Goal: Book appointment/travel/reservation

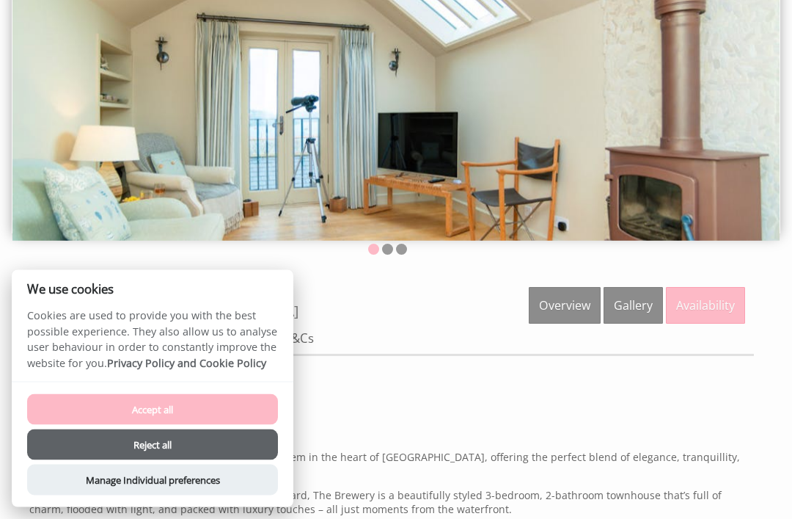
scroll to position [141, 0]
click at [216, 425] on button "Accept all" at bounding box center [152, 409] width 251 height 31
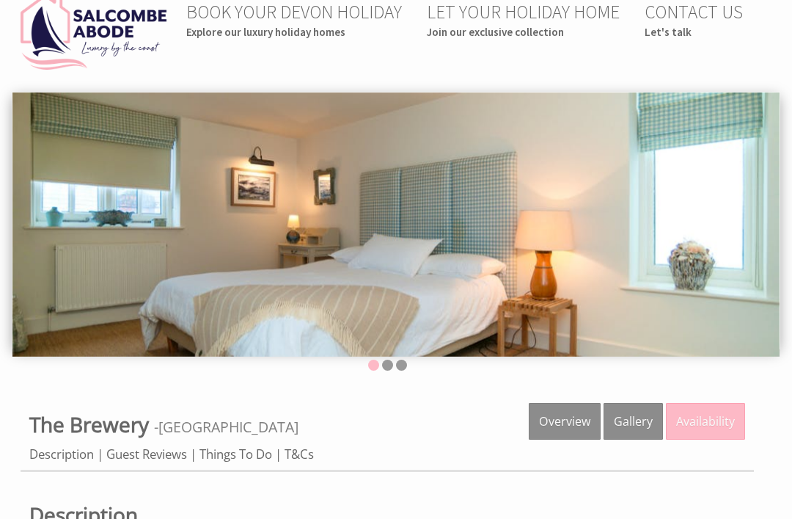
scroll to position [28, 0]
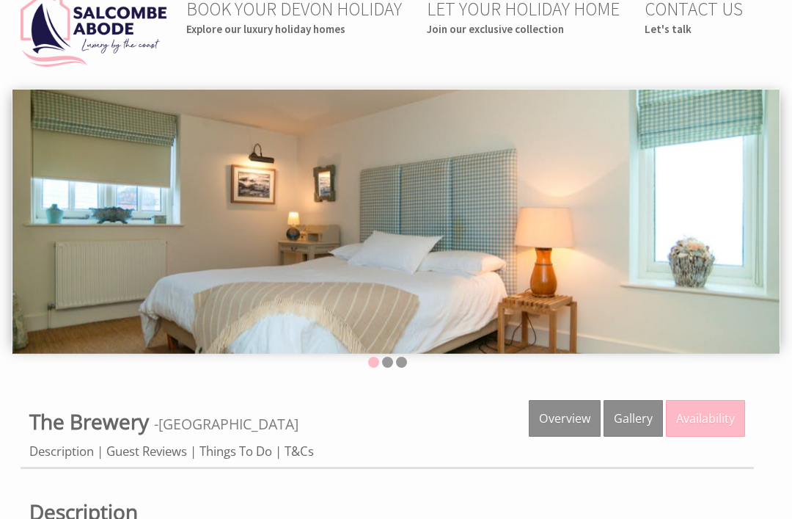
click at [637, 417] on link "Gallery" at bounding box center [633, 418] width 59 height 37
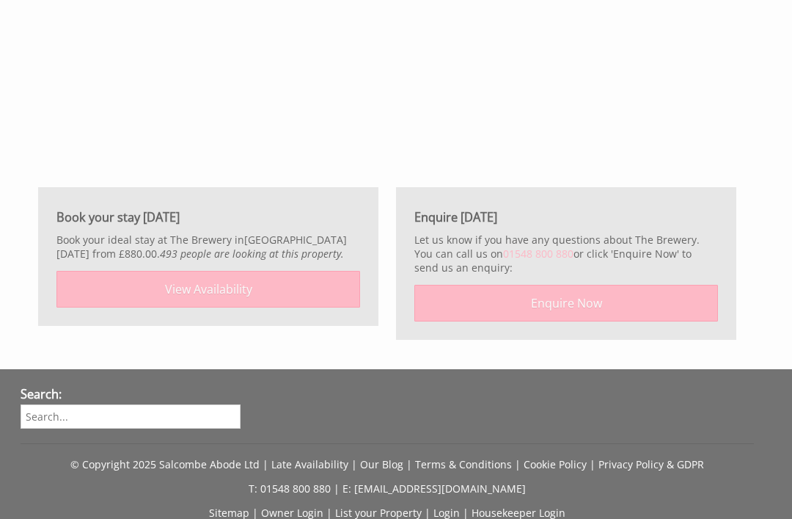
scroll to position [2525, 0]
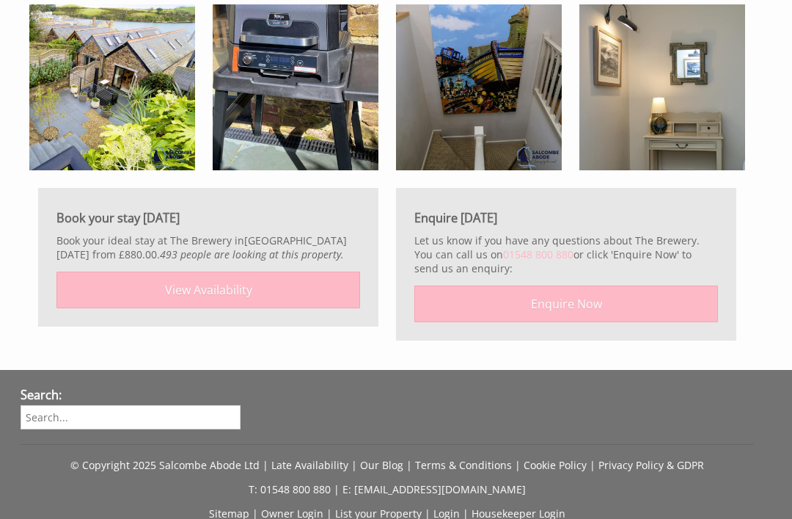
click at [86, 302] on link "View Availability" at bounding box center [208, 289] width 304 height 37
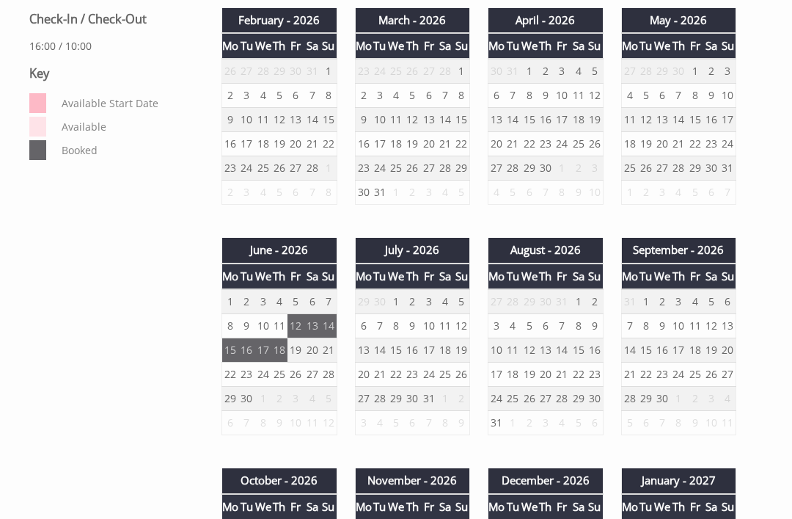
scroll to position [738, 0]
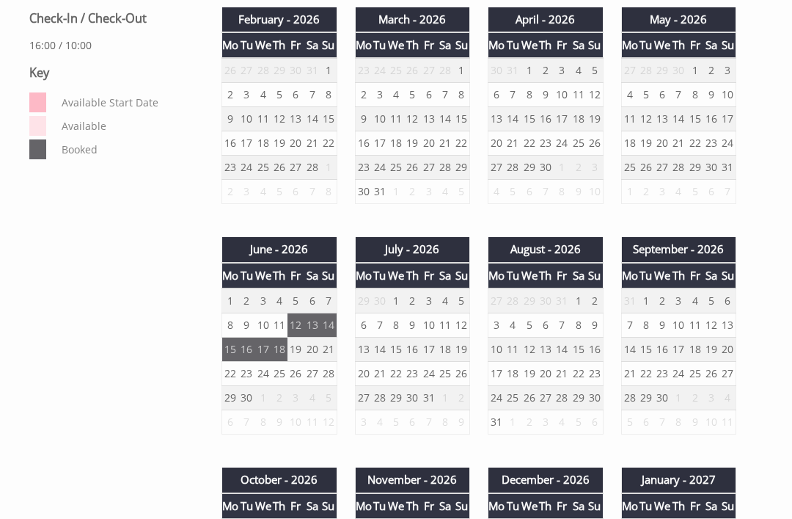
click at [557, 351] on td "14" at bounding box center [562, 350] width 16 height 24
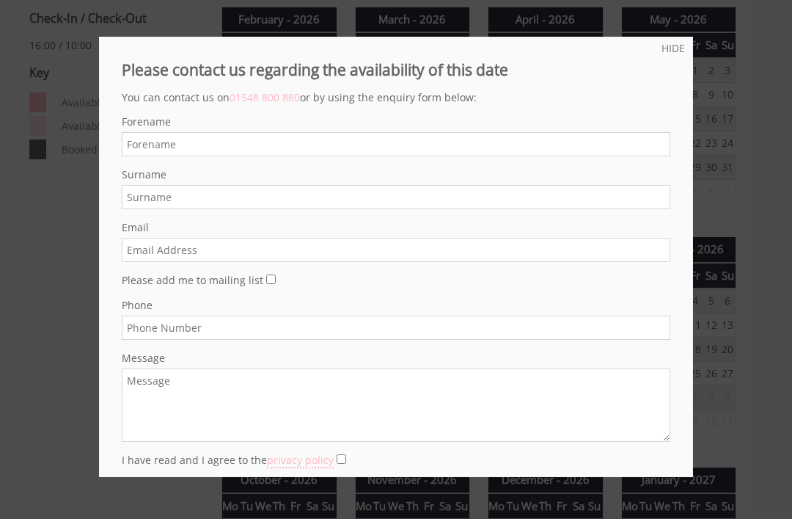
click at [748, 133] on div at bounding box center [396, 259] width 792 height 519
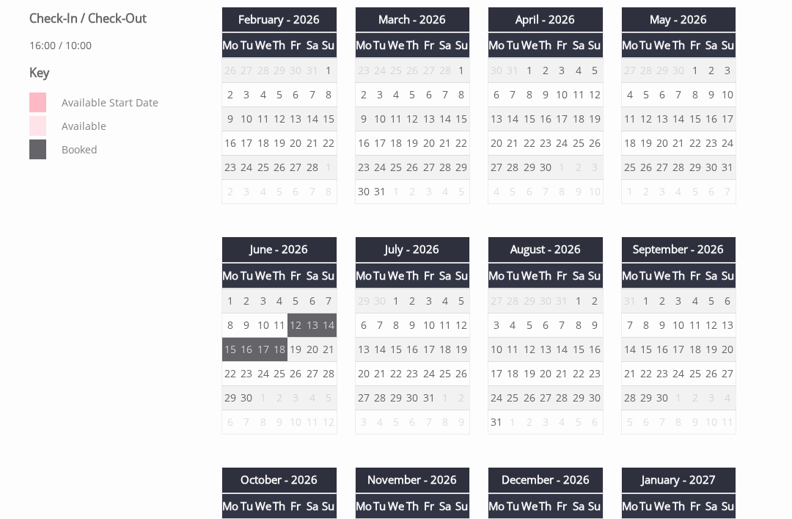
click at [33, 136] on dt at bounding box center [37, 126] width 17 height 20
